Goal: Information Seeking & Learning: Find specific page/section

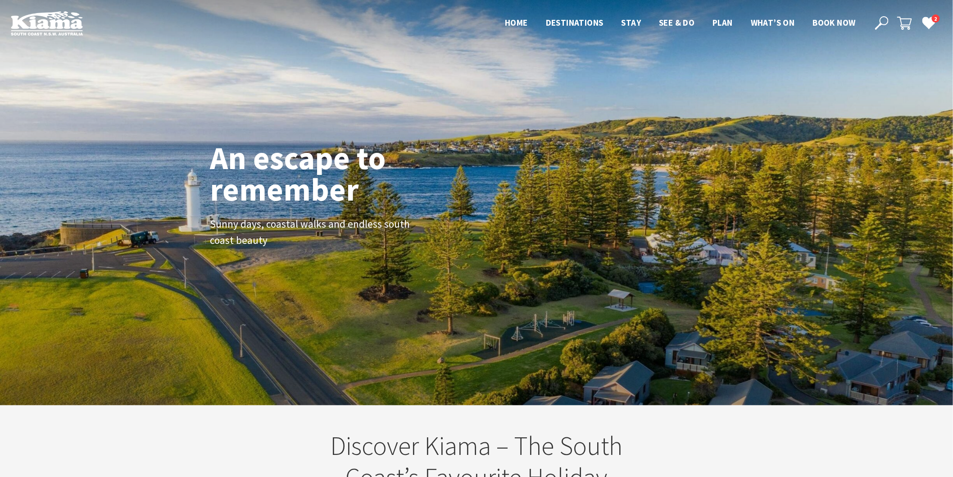
scroll to position [154, 962]
click at [879, 21] on icon at bounding box center [882, 23] width 14 height 14
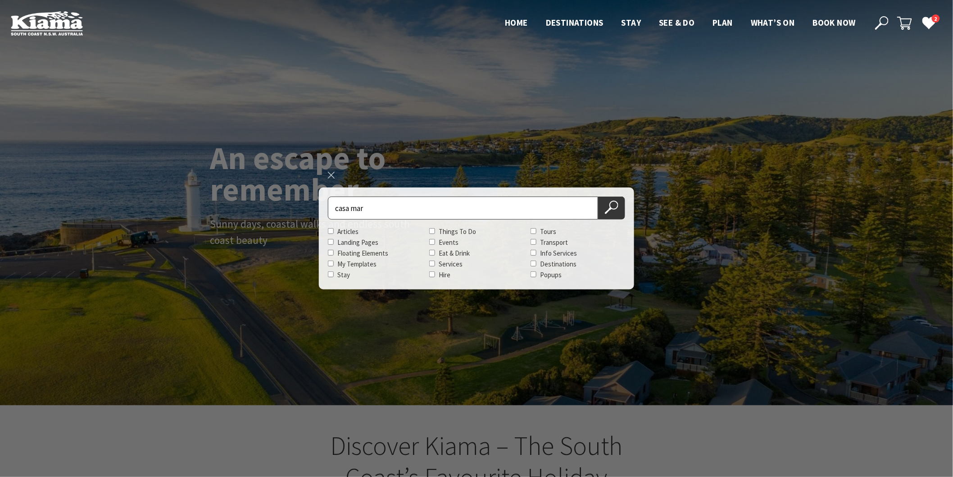
type input "casa mar"
click at [598, 196] on button "Search Now" at bounding box center [611, 207] width 27 height 23
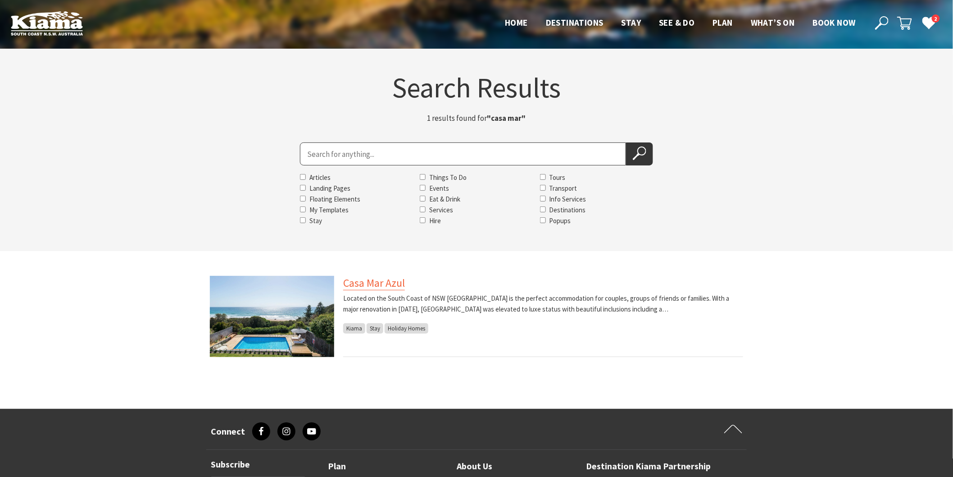
click at [363, 286] on link "Casa Mar Azul" at bounding box center [374, 283] width 62 height 14
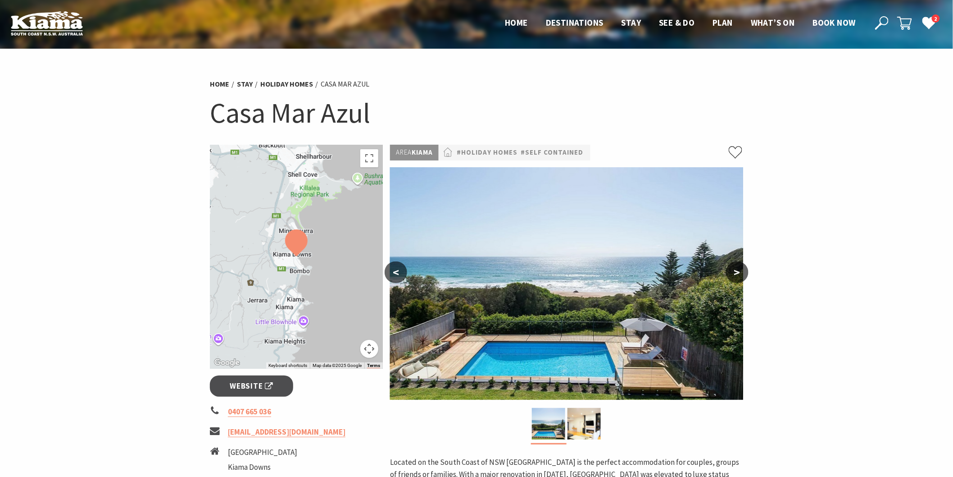
click at [877, 20] on icon at bounding box center [882, 23] width 14 height 14
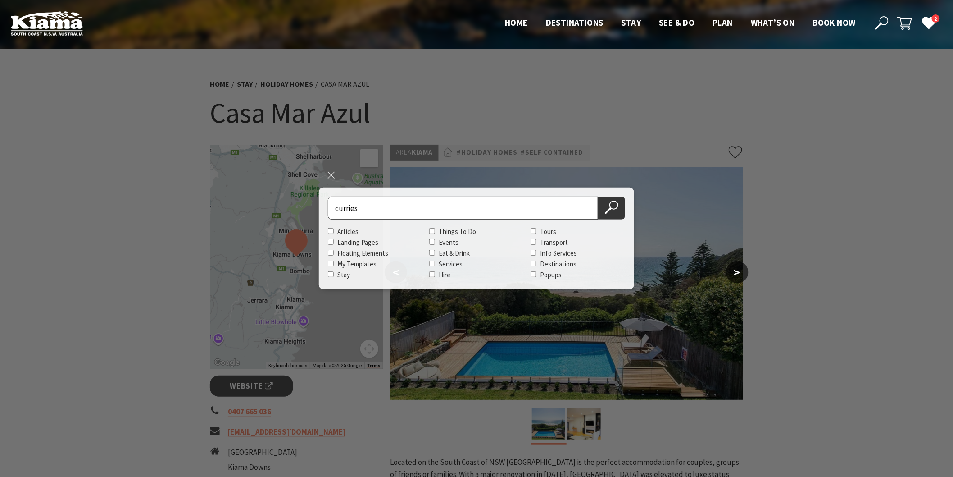
type input "curries"
click at [598, 196] on button "Search Now" at bounding box center [611, 207] width 27 height 23
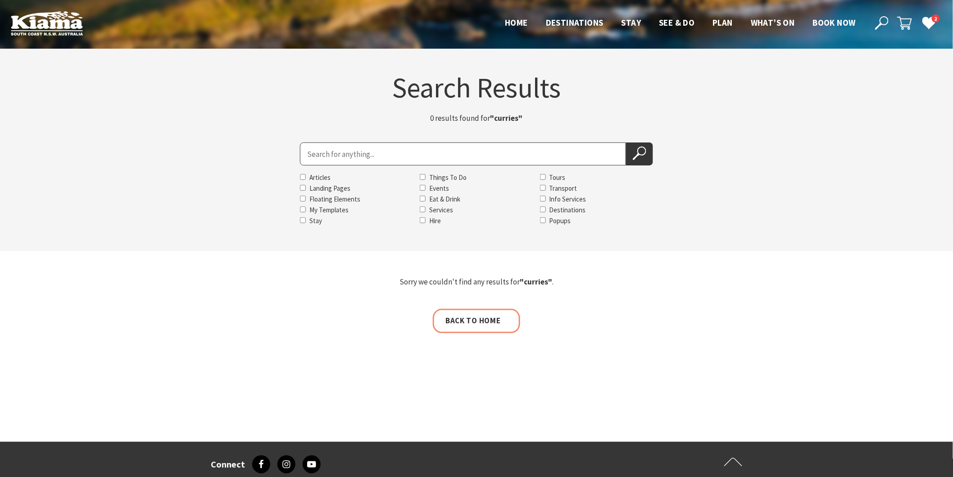
click at [884, 16] on icon at bounding box center [882, 23] width 14 height 14
click at [434, 199] on label "Eat & Drink" at bounding box center [444, 199] width 31 height 9
click at [426, 199] on input "Eat & Drink" at bounding box center [423, 199] width 6 height 6
checkbox input "true"
click at [349, 155] on input "Search for" at bounding box center [463, 153] width 326 height 23
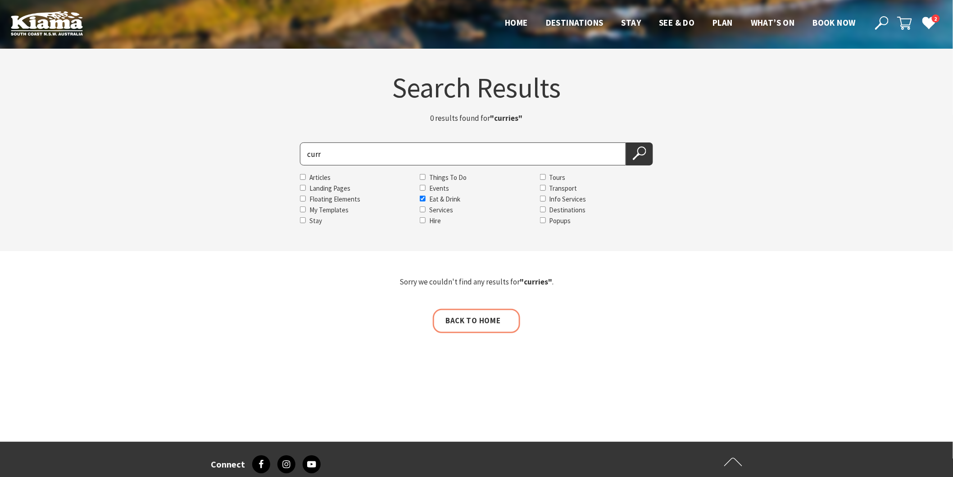
type input "curr"
click at [626, 142] on button "Search Now" at bounding box center [639, 153] width 27 height 23
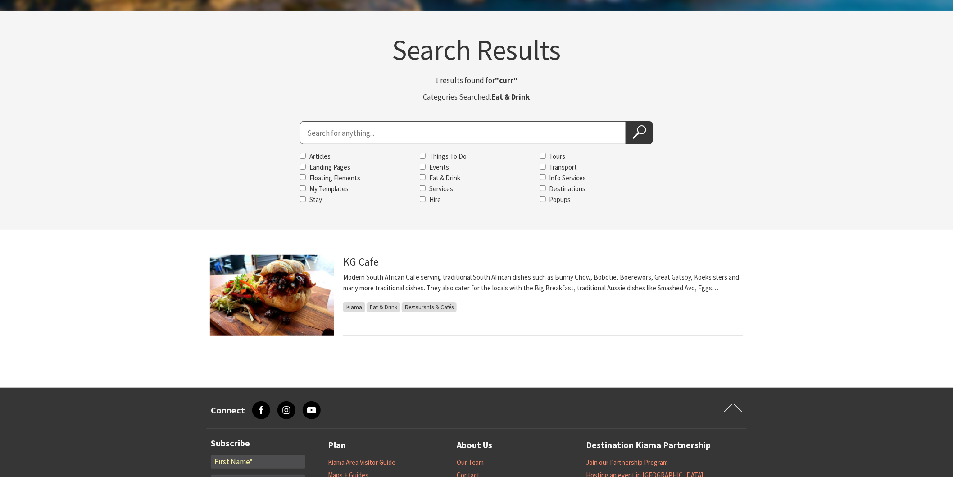
scroll to position [100, 0]
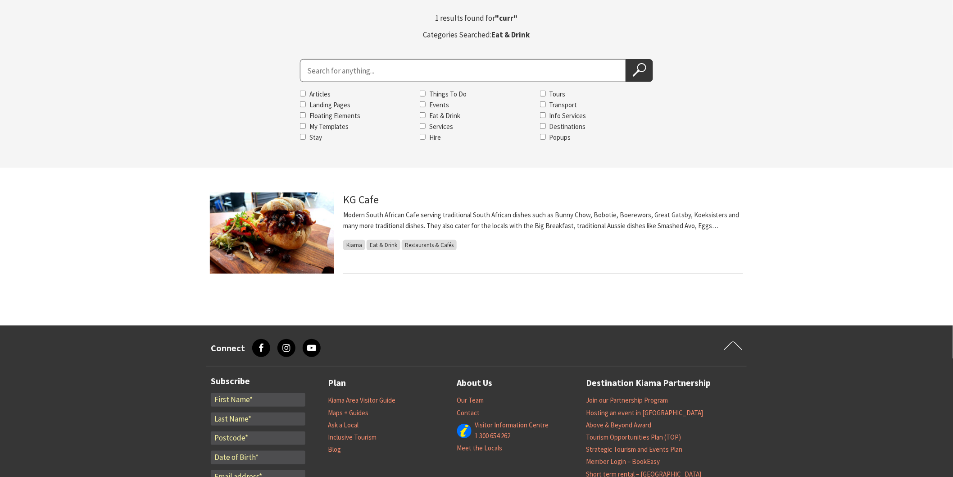
click at [339, 77] on input "Search for" at bounding box center [463, 70] width 326 height 23
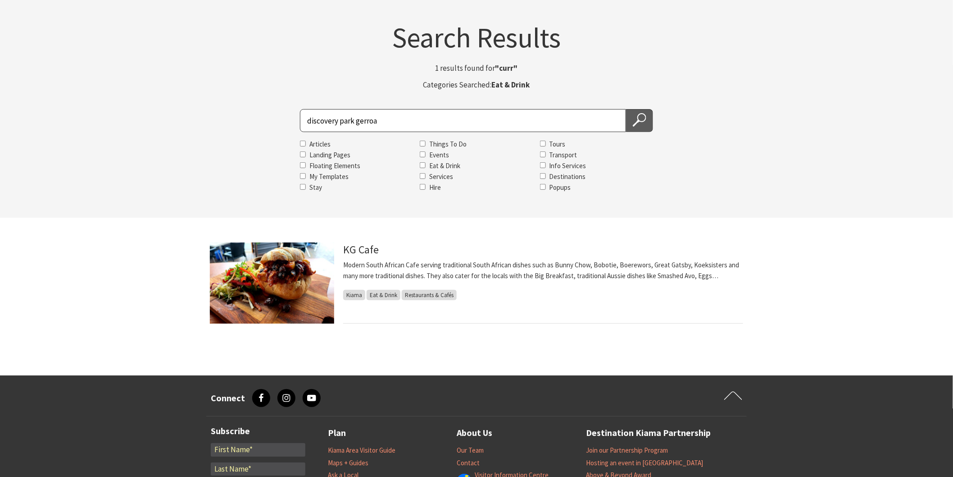
type input "discovery park gerroa"
click at [641, 128] on button "Search Now" at bounding box center [639, 120] width 27 height 23
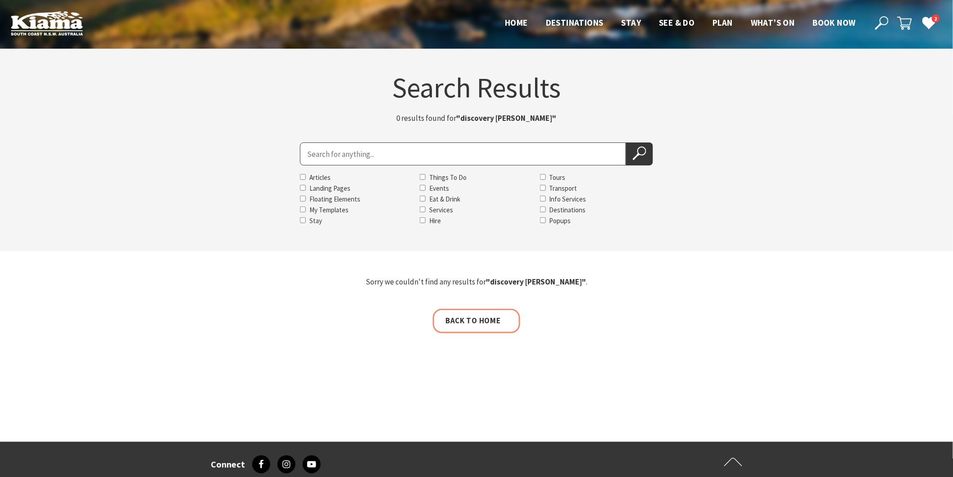
click at [322, 154] on input "Search for" at bounding box center [463, 153] width 326 height 23
type input "discovery"
click at [626, 142] on button "Search Now" at bounding box center [639, 153] width 27 height 23
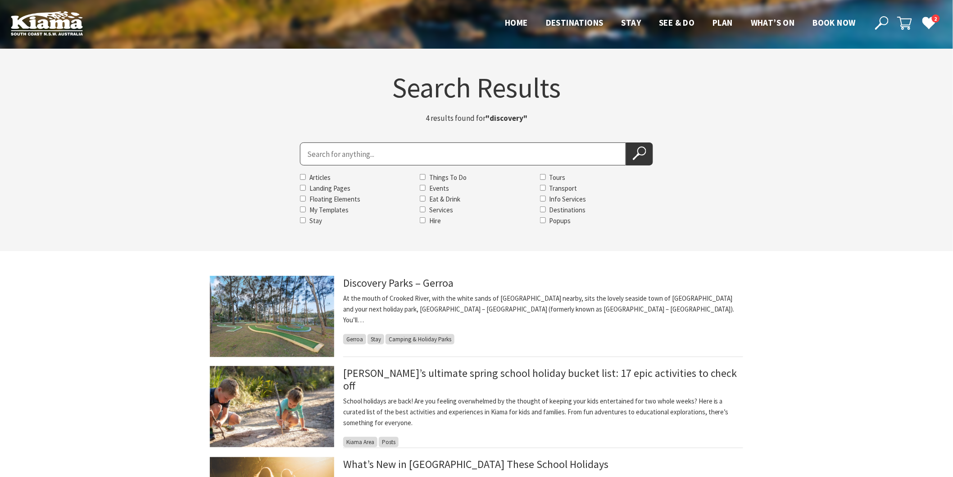
click at [314, 155] on input "Search for" at bounding box center [463, 153] width 326 height 23
type input "cafe kiama"
click at [626, 142] on button "Search Now" at bounding box center [639, 153] width 27 height 23
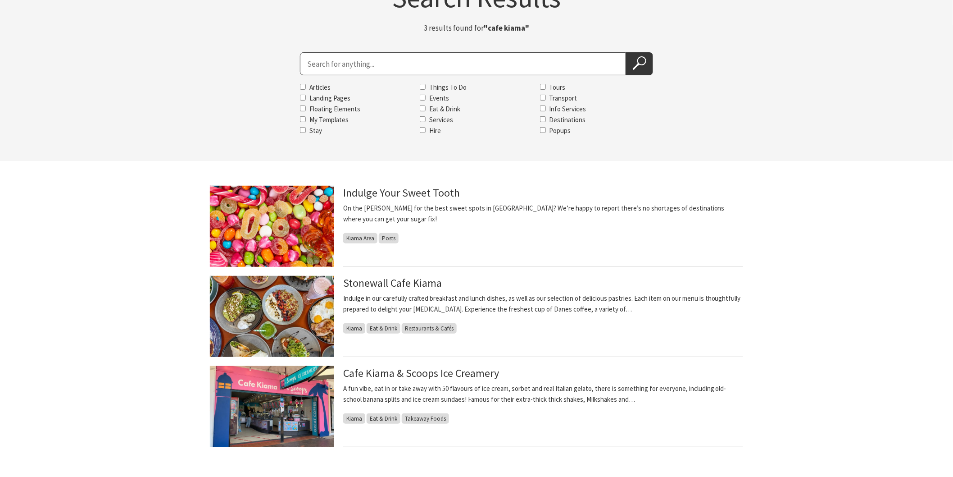
scroll to position [100, 0]
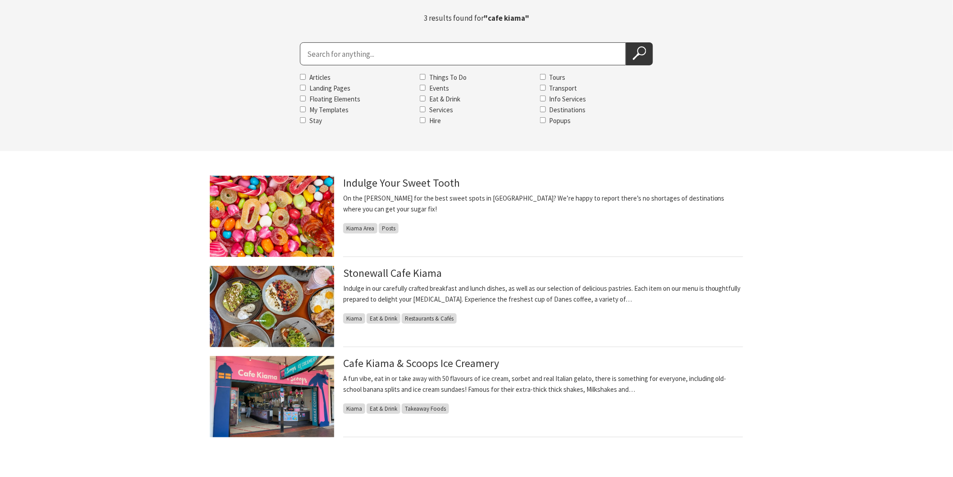
click at [321, 55] on input "Search for" at bounding box center [463, 53] width 326 height 23
type input "[GEOGRAPHIC_DATA]"
click at [626, 42] on button "Search Now" at bounding box center [639, 53] width 27 height 23
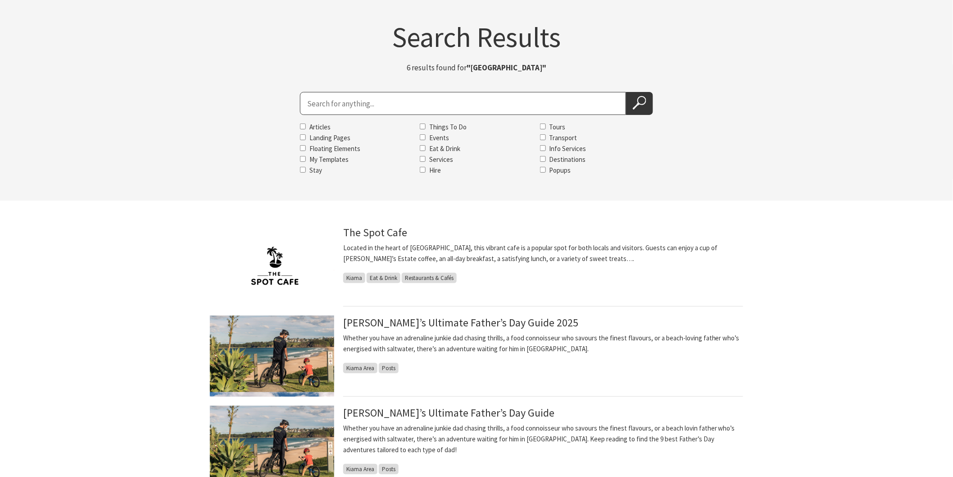
scroll to position [50, 0]
click at [306, 103] on input "Search for" at bounding box center [463, 103] width 326 height 23
type input "bundanon"
click at [626, 92] on button "Search Now" at bounding box center [639, 103] width 27 height 23
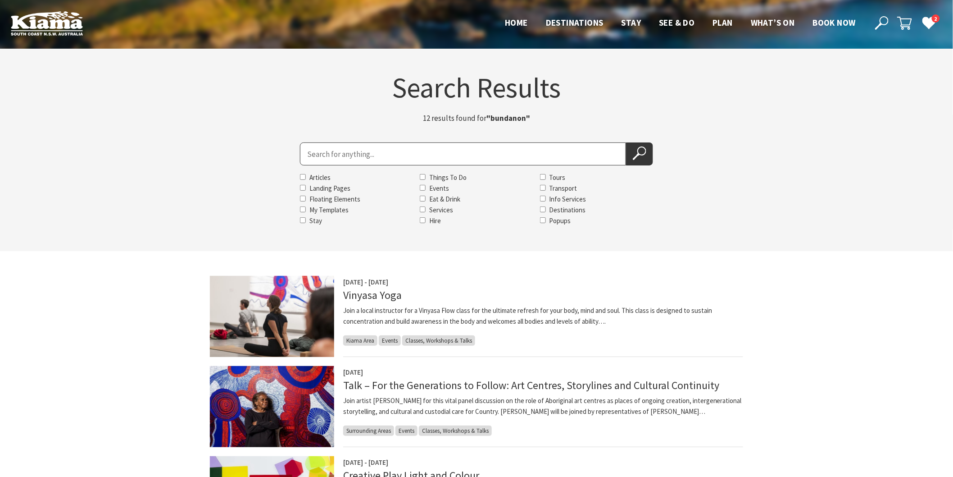
click at [326, 151] on input "Search for" at bounding box center [463, 153] width 326 height 23
type input "ata"
click at [642, 158] on icon at bounding box center [640, 153] width 14 height 14
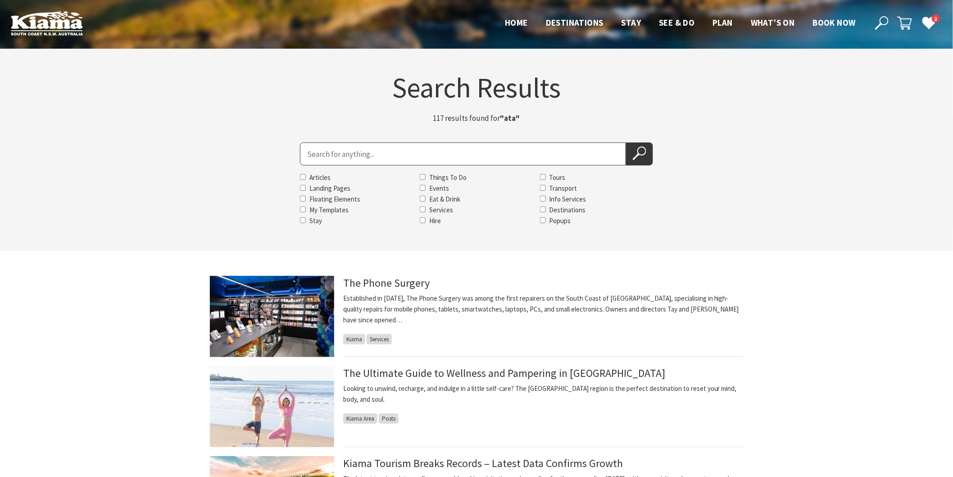
click at [328, 156] on input "Search for" at bounding box center [463, 153] width 326 height 23
type input "aat"
click at [637, 148] on icon at bounding box center [640, 153] width 14 height 14
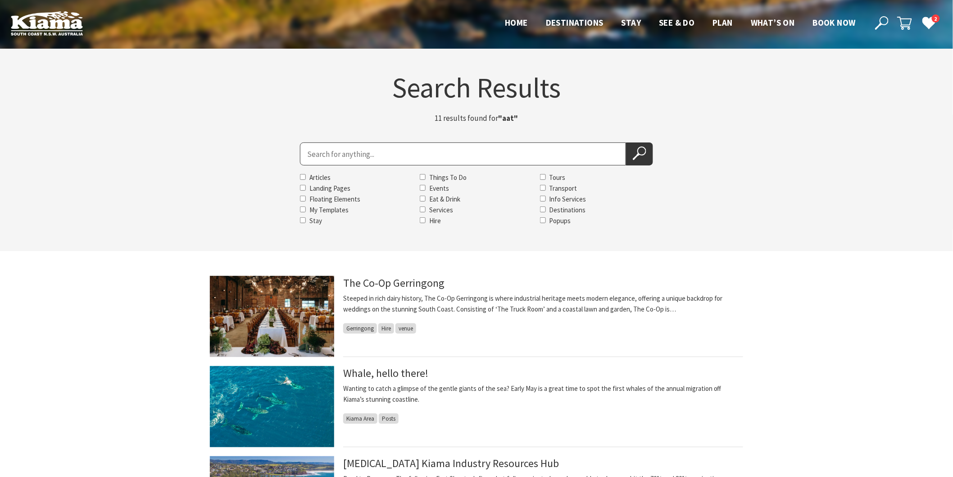
click at [313, 160] on input "Search for" at bounding box center [463, 153] width 326 height 23
type input "bask"
click at [626, 142] on button "Search Now" at bounding box center [639, 153] width 27 height 23
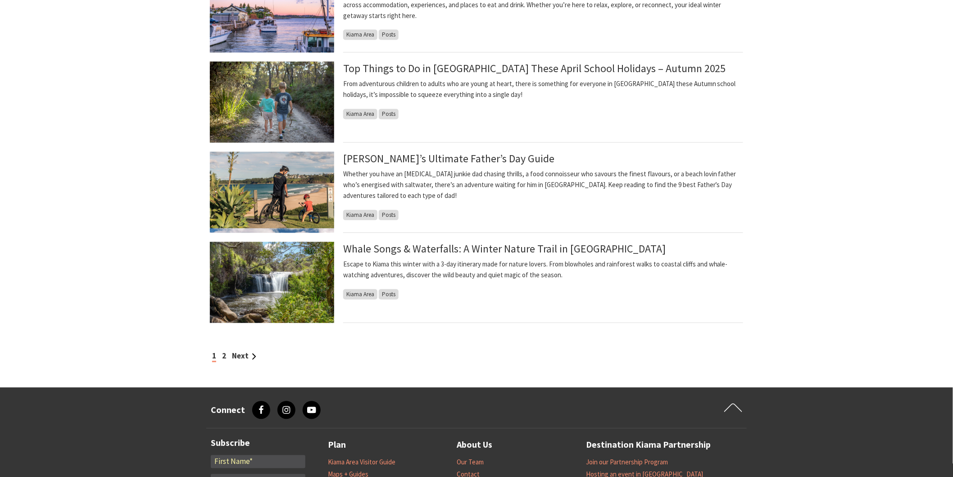
scroll to position [701, 0]
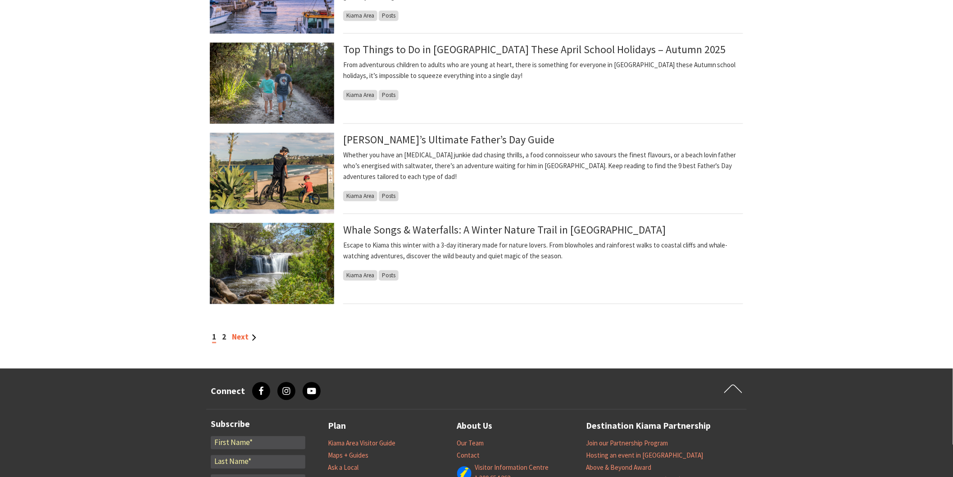
click at [245, 340] on link "Next" at bounding box center [244, 337] width 24 height 10
